Goal: Transaction & Acquisition: Download file/media

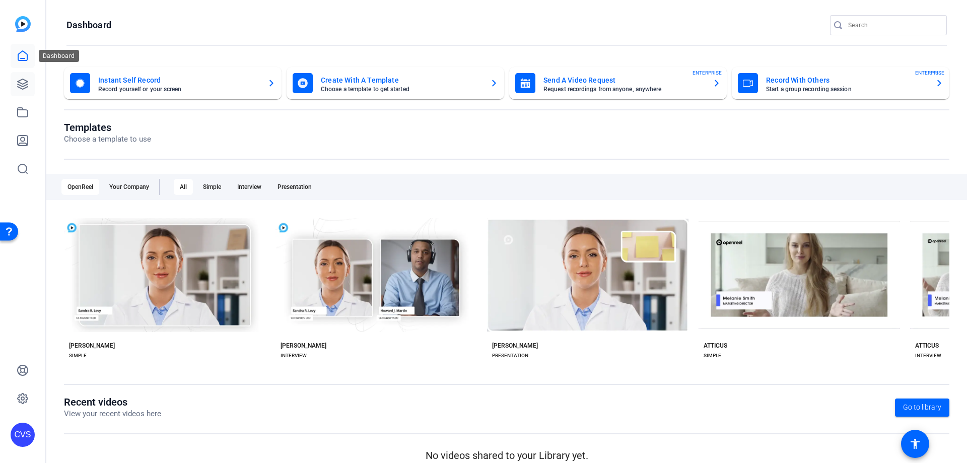
click at [20, 85] on icon at bounding box center [23, 84] width 10 height 10
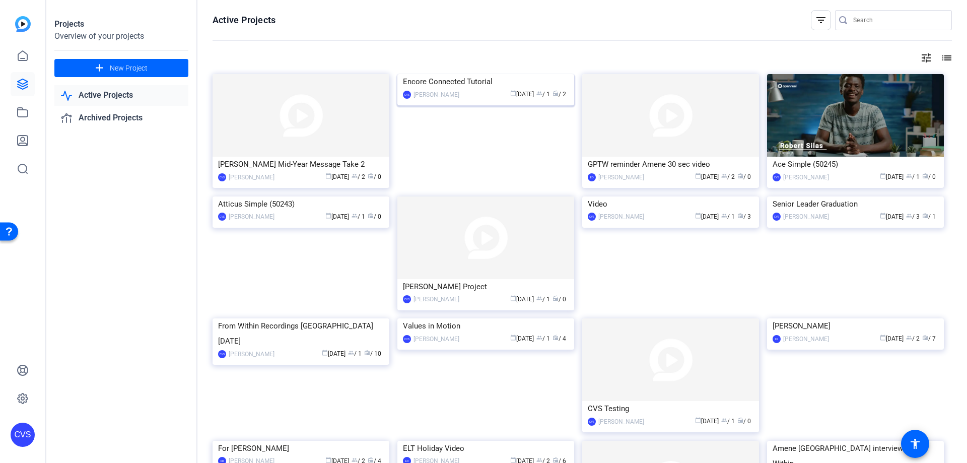
click at [496, 74] on img at bounding box center [485, 74] width 177 height 0
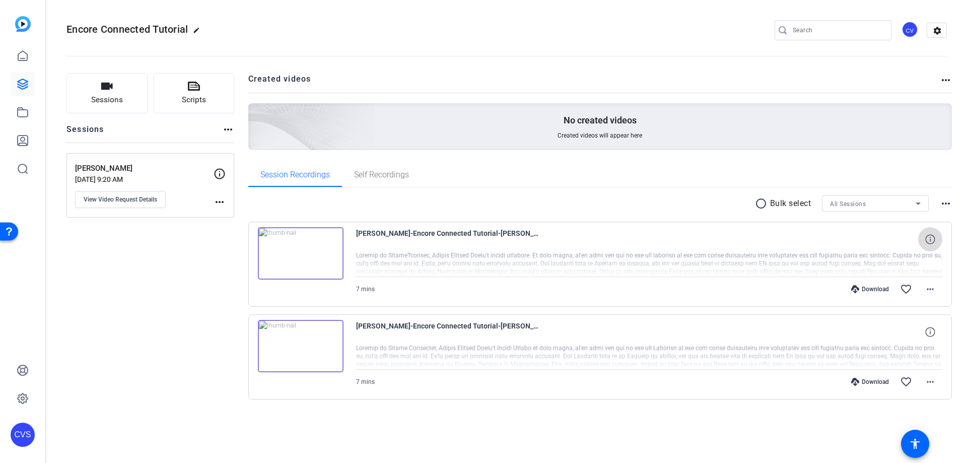
click at [934, 241] on icon at bounding box center [930, 239] width 10 height 10
click at [931, 334] on icon at bounding box center [930, 332] width 10 height 10
click at [302, 251] on img at bounding box center [301, 253] width 86 height 52
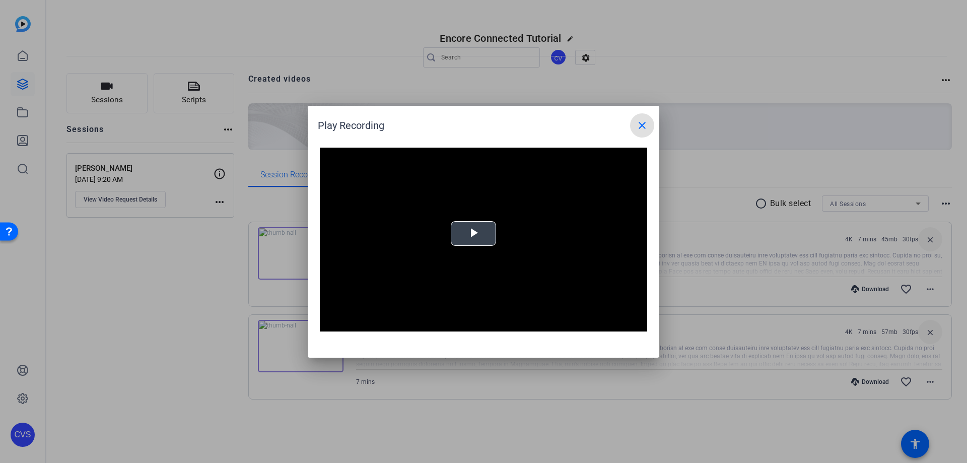
click at [473, 233] on span "Video Player" at bounding box center [473, 233] width 0 height 0
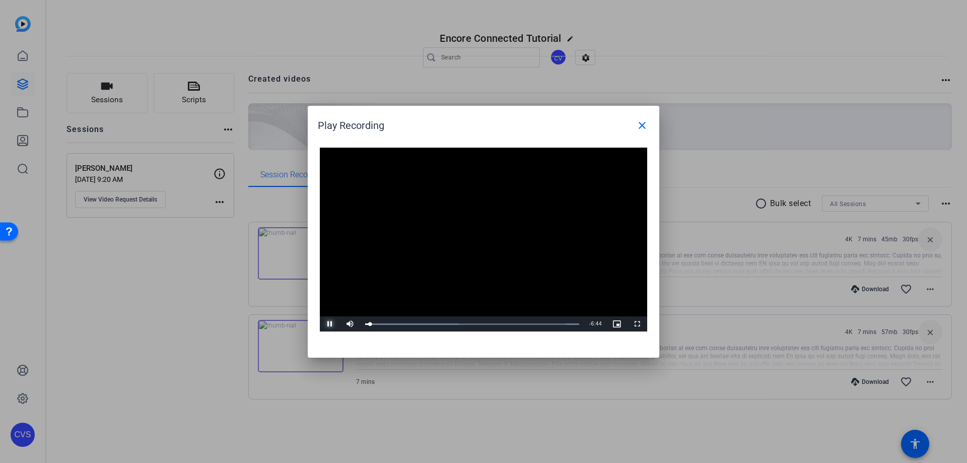
click at [325, 324] on span "Video Player" at bounding box center [330, 324] width 20 height 0
click at [644, 120] on mat-icon "close" at bounding box center [642, 125] width 12 height 12
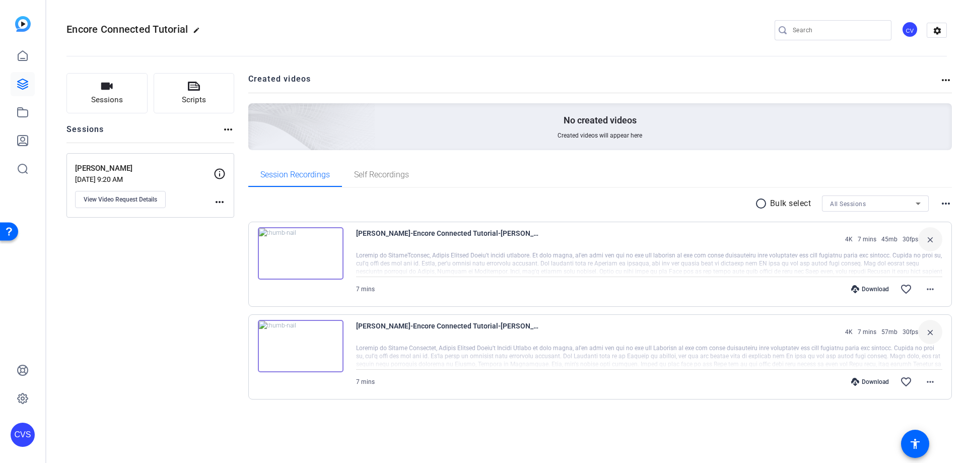
click at [299, 345] on img at bounding box center [301, 346] width 86 height 52
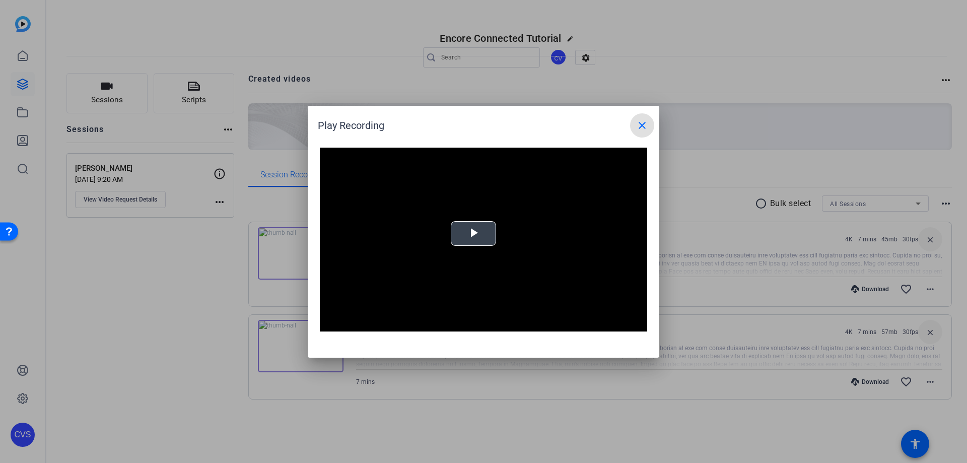
click at [473, 233] on span "Video Player" at bounding box center [473, 233] width 0 height 0
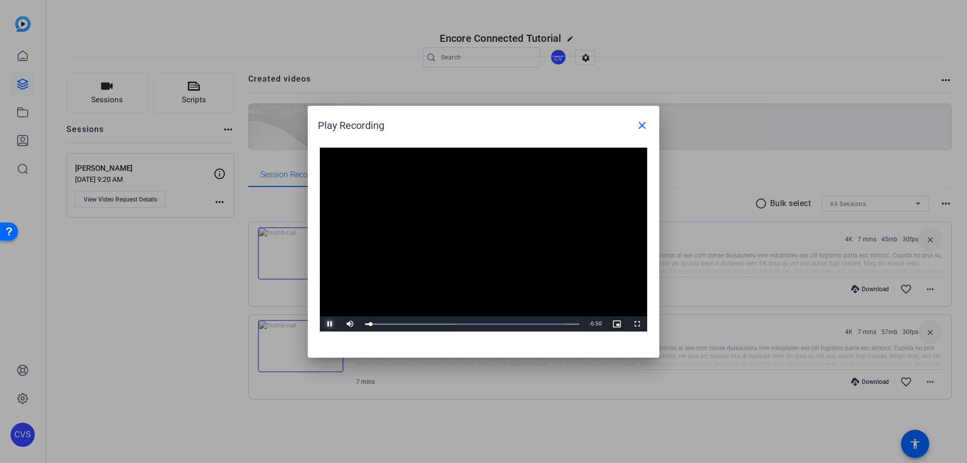
click at [328, 324] on span "Video Player" at bounding box center [330, 324] width 20 height 0
click at [640, 121] on mat-icon "close" at bounding box center [642, 125] width 12 height 12
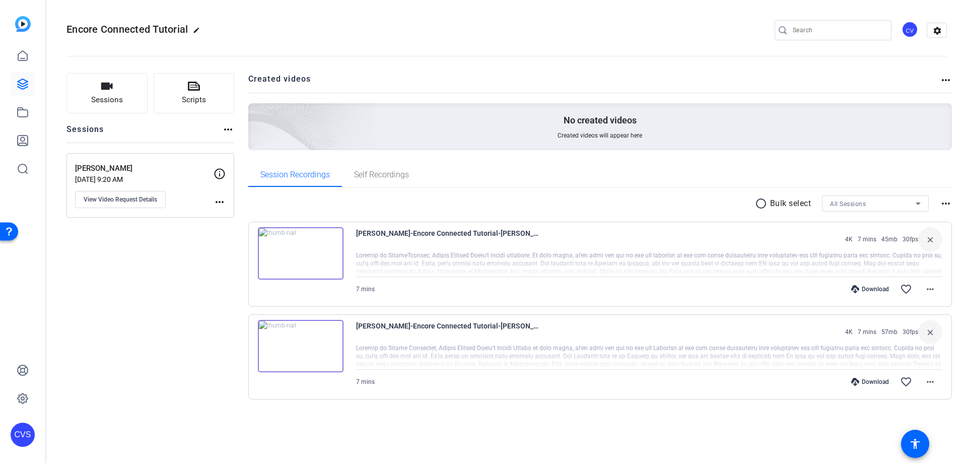
click at [304, 251] on img at bounding box center [301, 253] width 86 height 52
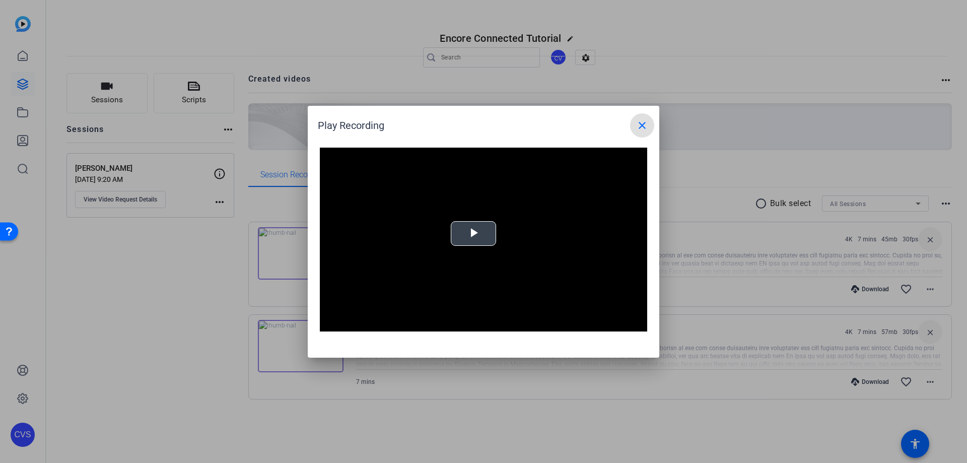
click at [473, 233] on span "Video Player" at bounding box center [473, 233] width 0 height 0
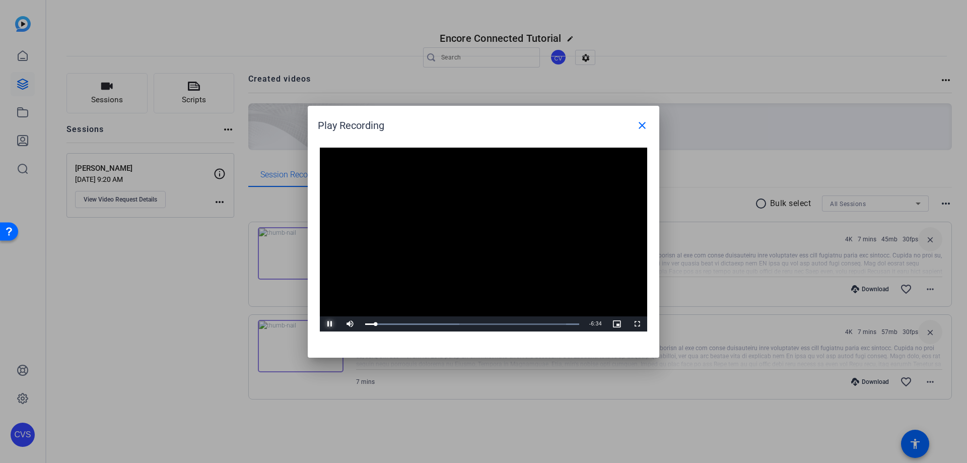
click at [325, 324] on span "Video Player" at bounding box center [330, 324] width 20 height 0
drag, startPoint x: 377, startPoint y: 323, endPoint x: 347, endPoint y: 328, distance: 29.6
click at [353, 326] on div "Play Mute 100% Current Time 0:00 / Duration 6:53 Loaded : 100.00% 0:00 0:00 Str…" at bounding box center [483, 323] width 327 height 15
click at [328, 324] on span "Video Player" at bounding box center [330, 324] width 20 height 0
click at [637, 127] on mat-icon "close" at bounding box center [642, 125] width 12 height 12
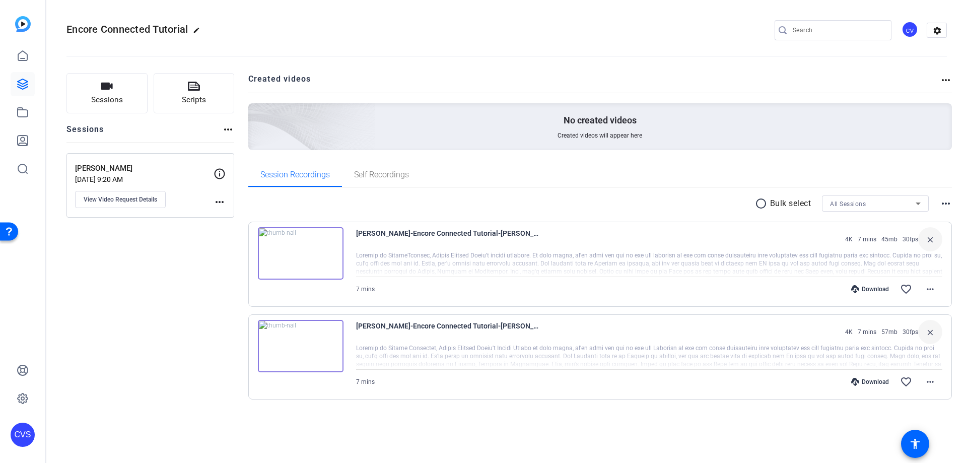
click at [297, 342] on img at bounding box center [301, 346] width 86 height 52
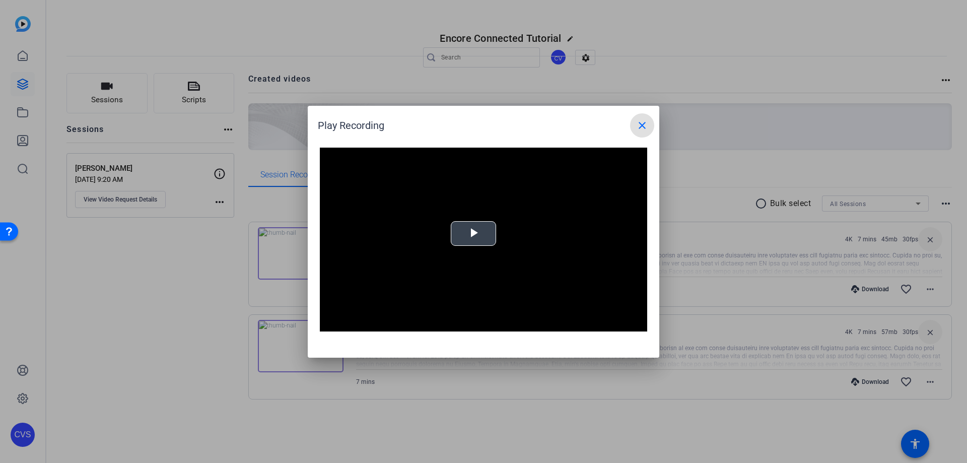
click at [473, 233] on span "Video Player" at bounding box center [473, 233] width 0 height 0
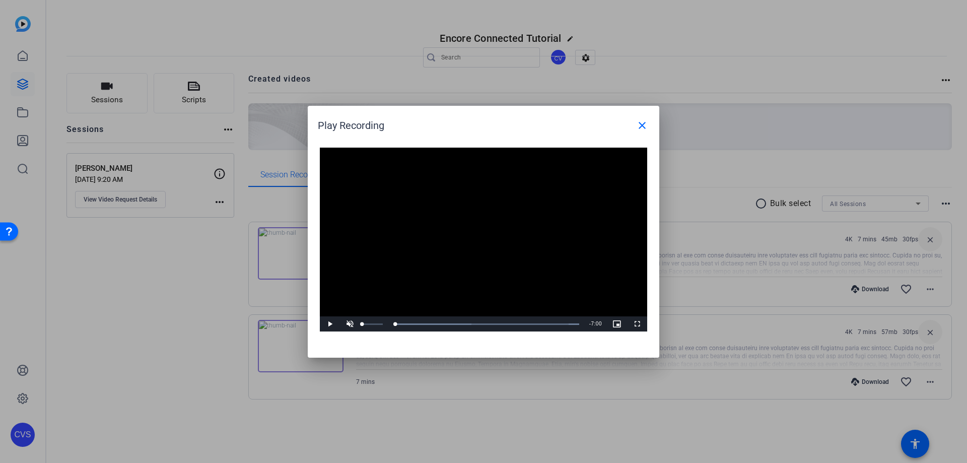
drag, startPoint x: 368, startPoint y: 325, endPoint x: 352, endPoint y: 326, distance: 16.2
click at [352, 326] on div "Play Unmute 0% Current Time 0:00 / Duration 7:00 Loaded : 100.00% 0:00 0:00 Str…" at bounding box center [483, 323] width 327 height 15
drag, startPoint x: 364, startPoint y: 321, endPoint x: 438, endPoint y: 320, distance: 73.5
click at [436, 320] on div "Pause Mute 59% Current Time 0:01 / Duration 7:00 Loaded : 100.00% 0:00 0:01 Str…" at bounding box center [483, 323] width 327 height 15
click at [331, 324] on span "Video Player" at bounding box center [330, 324] width 20 height 0
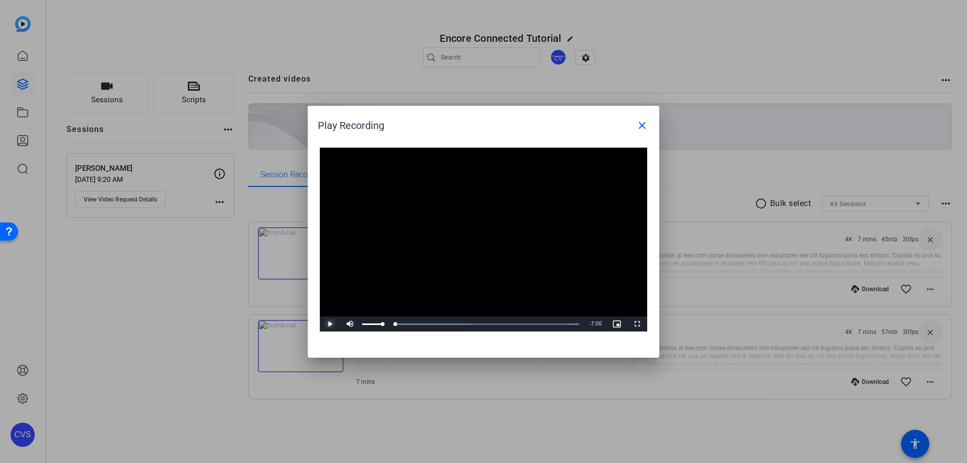
drag, startPoint x: 367, startPoint y: 326, endPoint x: 353, endPoint y: 327, distance: 13.7
click at [355, 327] on div "Play Mute 100% Current Time 0:00 / Duration 7:00 Loaded : 100.00% 0:00 0:00 Str…" at bounding box center [483, 323] width 327 height 15
click at [330, 324] on span "Video Player" at bounding box center [330, 324] width 20 height 0
click at [331, 324] on span "Video Player" at bounding box center [330, 324] width 20 height 0
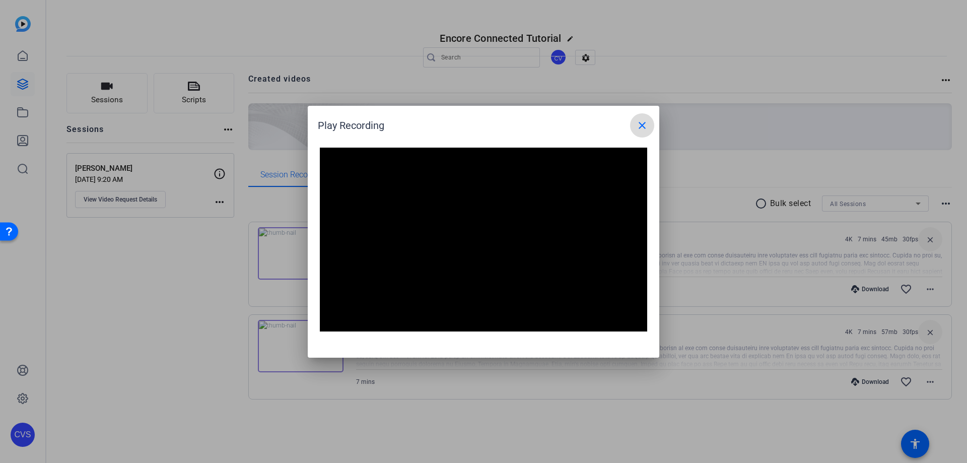
click at [640, 119] on mat-icon "close" at bounding box center [642, 125] width 12 height 12
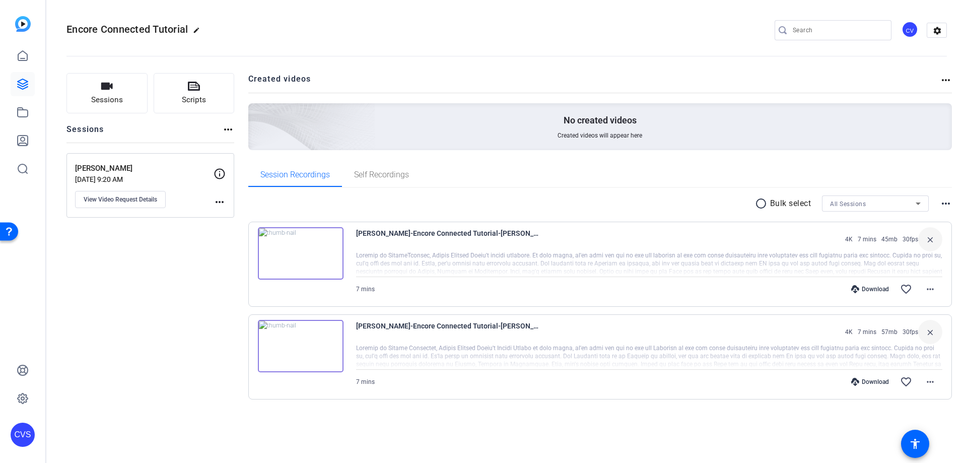
click at [302, 244] on img at bounding box center [301, 253] width 86 height 52
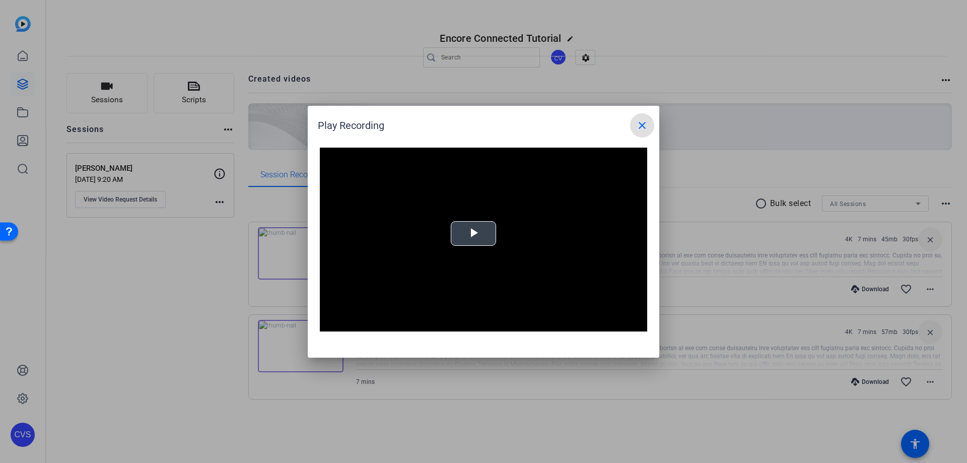
click at [473, 233] on span "Video Player" at bounding box center [473, 233] width 0 height 0
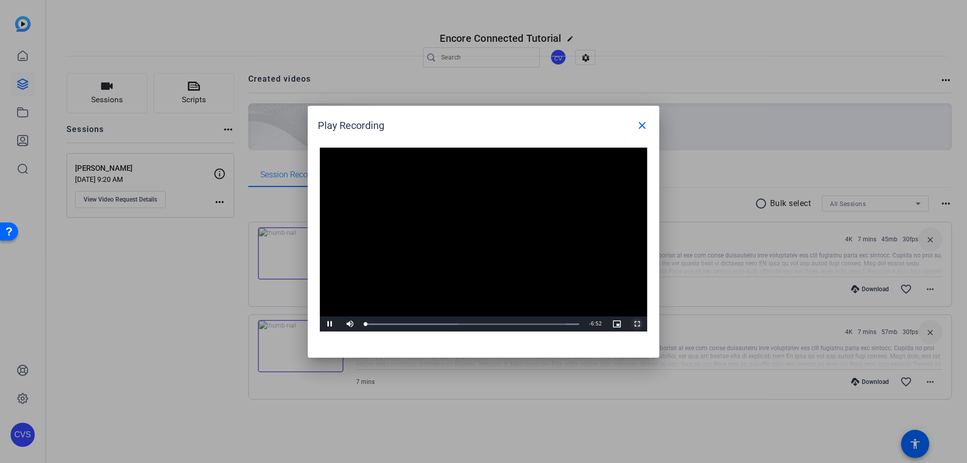
click at [641, 324] on span "Video Player" at bounding box center [637, 324] width 20 height 0
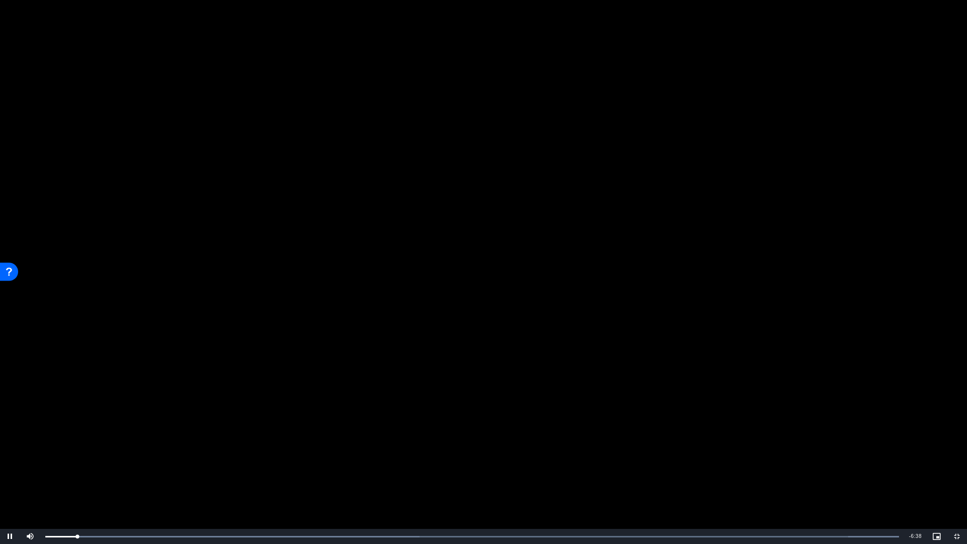
click at [554, 337] on video "Video Player" at bounding box center [483, 272] width 967 height 544
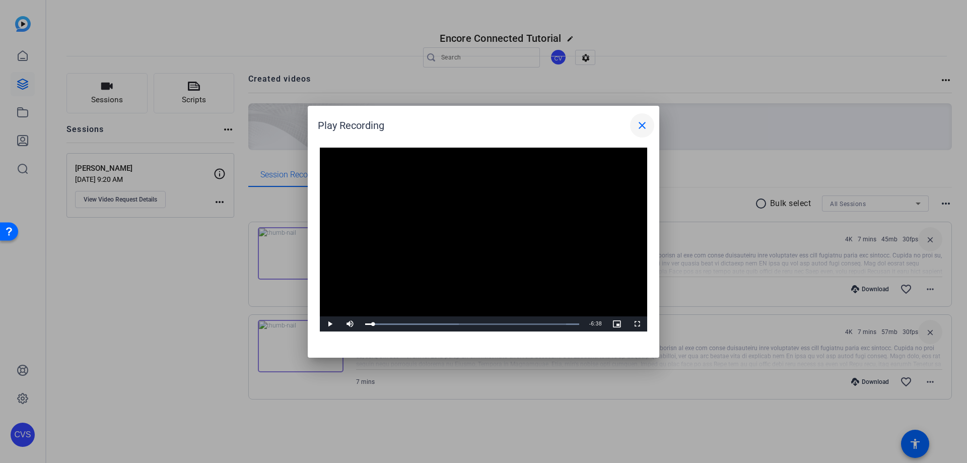
click at [635, 122] on span at bounding box center [642, 125] width 24 height 24
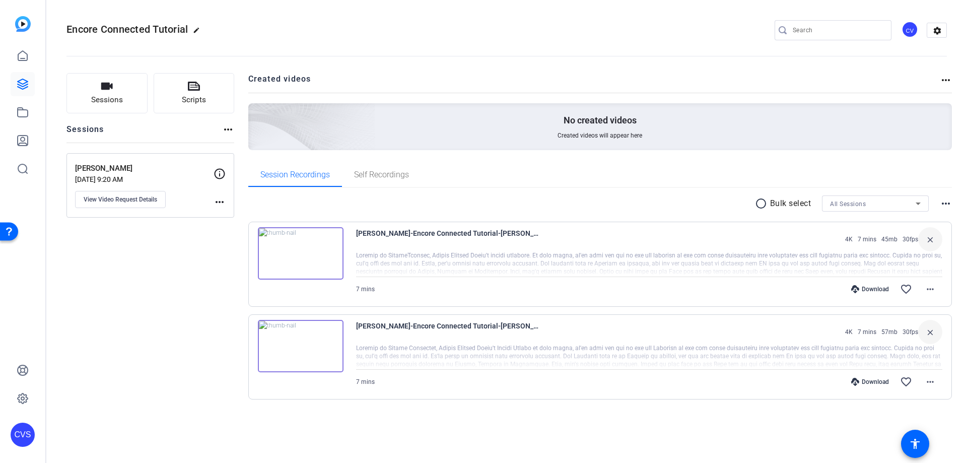
click at [855, 289] on icon at bounding box center [855, 289] width 8 height 8
click at [933, 282] on span at bounding box center [930, 289] width 24 height 24
click at [917, 331] on span "Download MP4" at bounding box center [904, 335] width 60 height 12
click at [465, 432] on div "Sessions Scripts Sessions more_horiz [PERSON_NAME] [DATE] 9:20 AM View Video Re…" at bounding box center [506, 252] width 920 height 384
click at [955, 59] on mat-toolbar "Encore Connected Tutorial edit CV settings" at bounding box center [506, 30] width 920 height 60
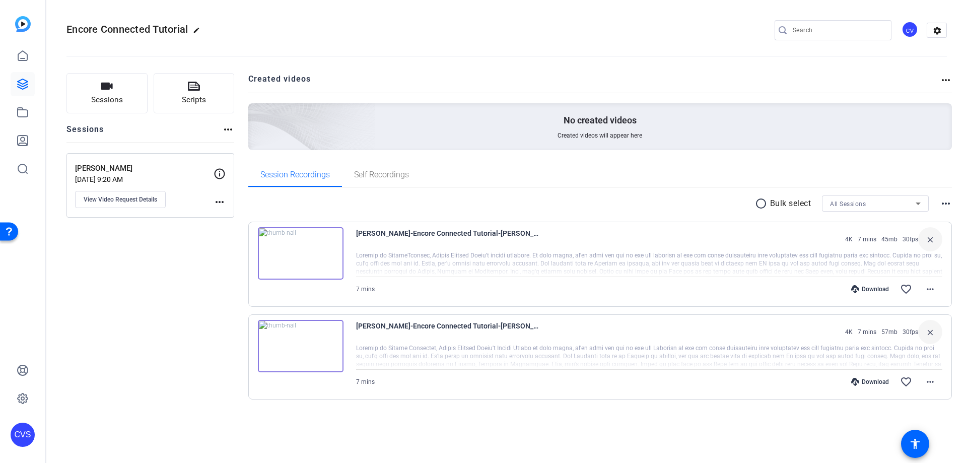
click at [78, 309] on div "Sessions Scripts Sessions more_horiz [PERSON_NAME] [DATE] 9:20 AM View Video Re…" at bounding box center [150, 252] width 168 height 359
